Goal: Register for event/course

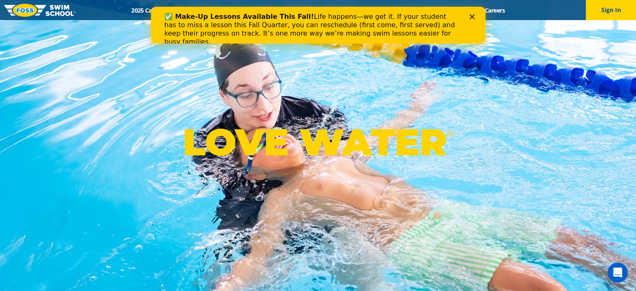
click at [473, 15] on icon "Close" at bounding box center [471, 16] width 5 height 5
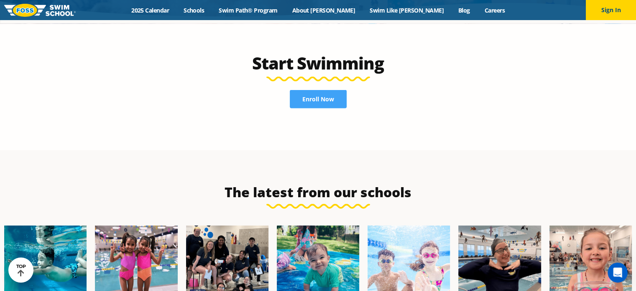
scroll to position [1715, 0]
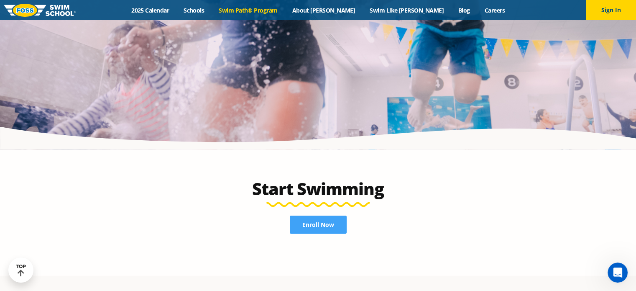
click at [270, 10] on link "Swim Path® Program" at bounding box center [248, 10] width 73 height 8
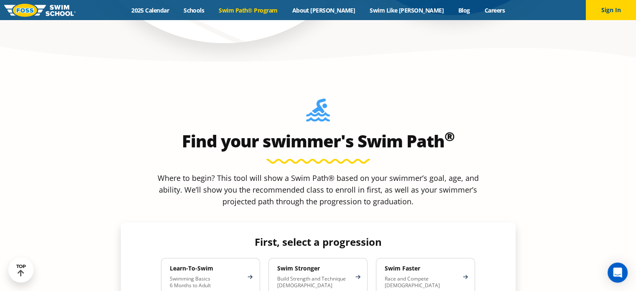
scroll to position [711, 0]
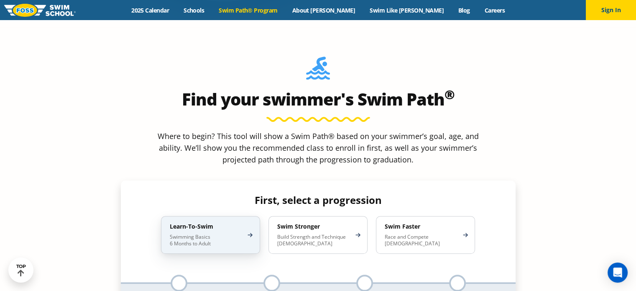
click at [211, 216] on div "Learn-To-Swim Swimming Basics 6 Months to Adult" at bounding box center [210, 235] width 99 height 38
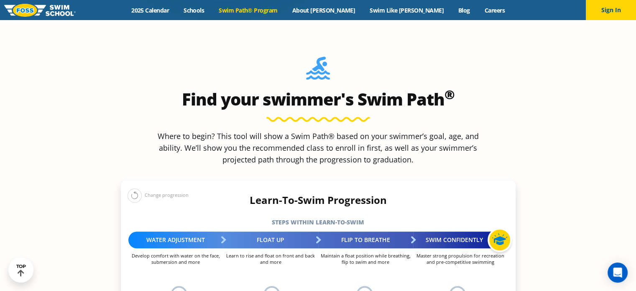
scroll to position [836, 0]
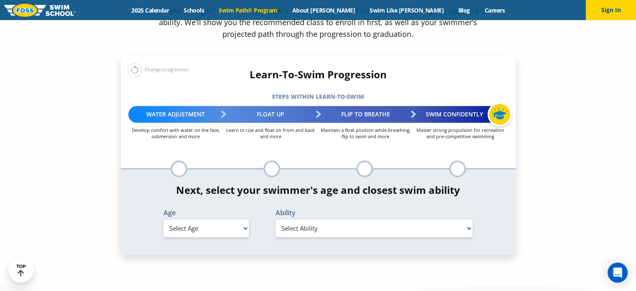
click at [211, 219] on select "Select Age 6 months - 1 year 1 year 2 years 3 years 4 years 5 years 6 years 7 y…" at bounding box center [206, 228] width 85 height 18
select select "2-years"
click at [164, 219] on select "Select Age 6 months - 1 year 1 year 2 years 3 years 4 years 5 years 6 years 7 y…" at bounding box center [206, 228] width 85 height 18
click at [370, 219] on select "Select Ability First in-water experience Comfortable with water poured over the…" at bounding box center [374, 228] width 197 height 18
select select "2-years-comfortable-with-water-poured-over-face-eyes-and-ears-and-with-ears-in-…"
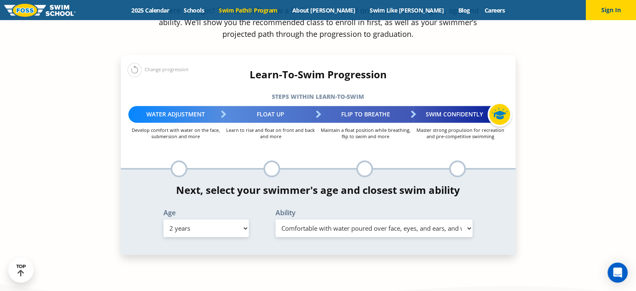
click at [276, 219] on select "Select Ability First in-water experience Comfortable with water poured over the…" at bounding box center [374, 228] width 197 height 18
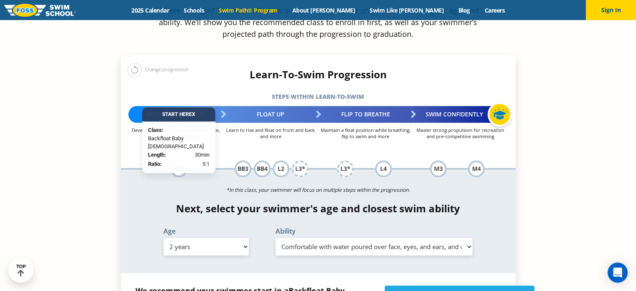
scroll to position [878, 0]
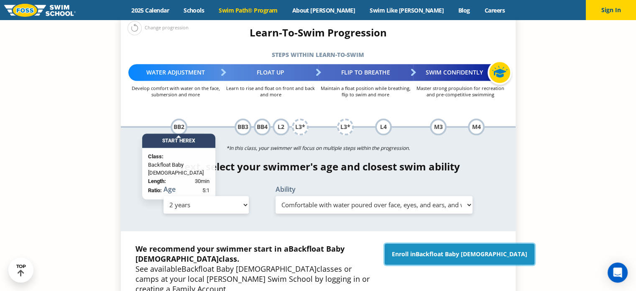
click at [473, 243] on link "Enroll in Backfloat Baby 2" at bounding box center [460, 253] width 150 height 21
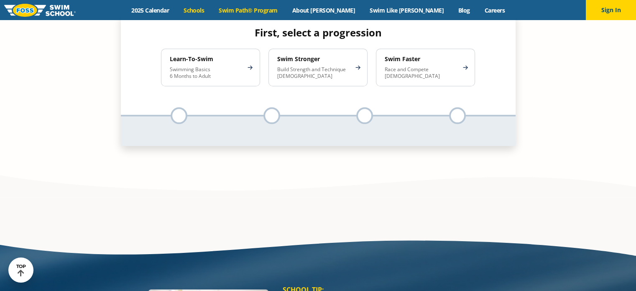
click at [212, 7] on link "Schools" at bounding box center [193, 10] width 35 height 8
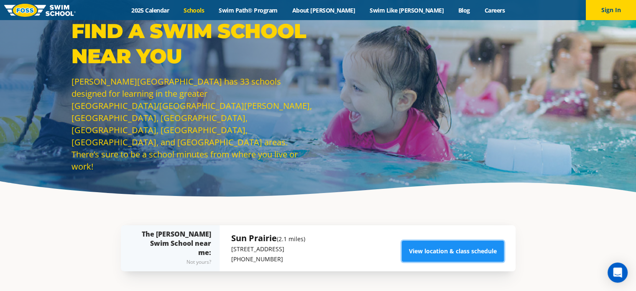
click at [437, 253] on link "View location & class schedule" at bounding box center [453, 250] width 102 height 21
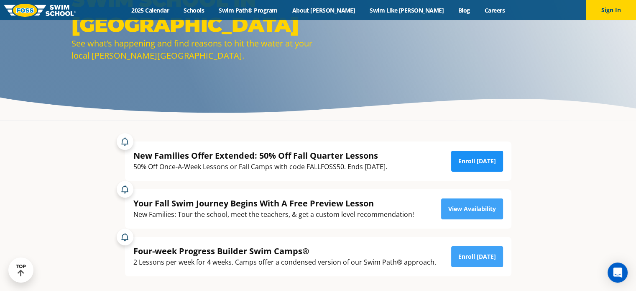
scroll to position [125, 0]
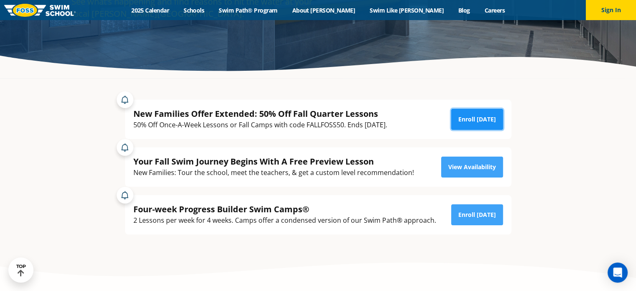
click at [481, 115] on link "Enroll Today" at bounding box center [477, 119] width 52 height 21
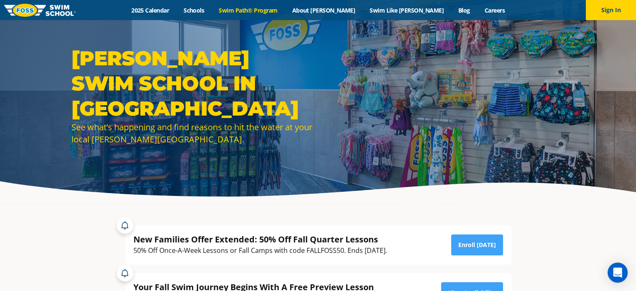
click at [280, 9] on link "Swim Path® Program" at bounding box center [248, 10] width 73 height 8
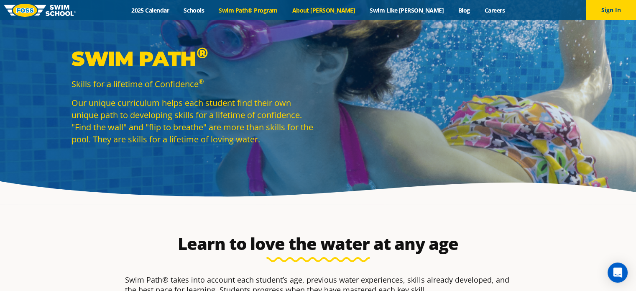
click at [342, 8] on link "About [PERSON_NAME]" at bounding box center [324, 10] width 78 height 8
